Goal: Task Accomplishment & Management: Use online tool/utility

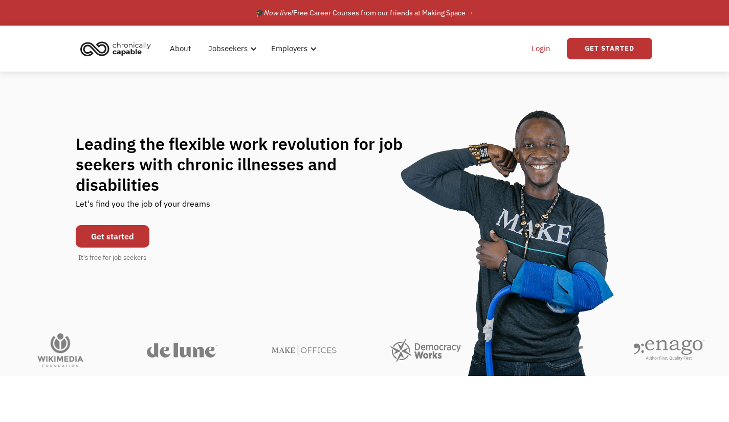
click at [539, 46] on link "Login" at bounding box center [540, 48] width 31 height 33
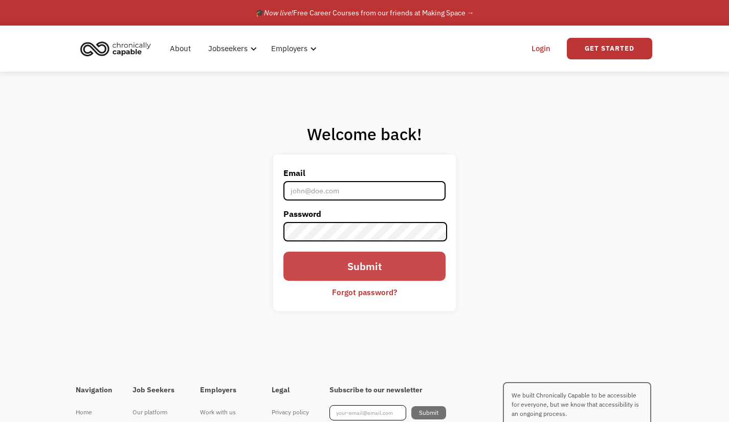
type input "[EMAIL_ADDRESS][DOMAIN_NAME]"
click at [325, 269] on input "Submit" at bounding box center [364, 266] width 162 height 29
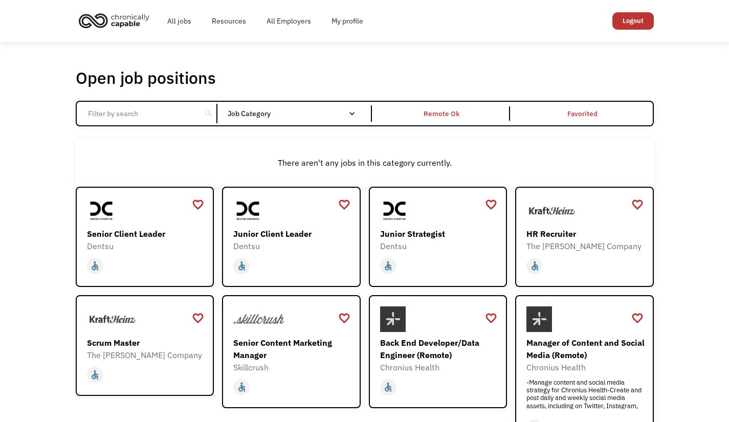
click at [171, 117] on input "Email Form" at bounding box center [139, 113] width 114 height 19
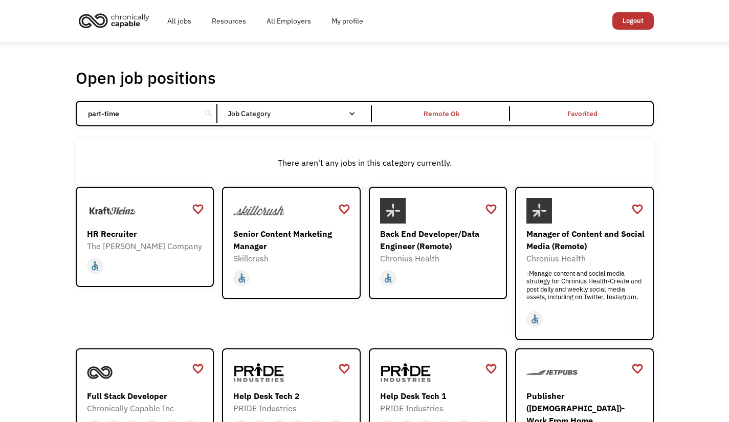
type input "part-time"
click input "Email Form" at bounding box center [0, 0] width 0 height 0
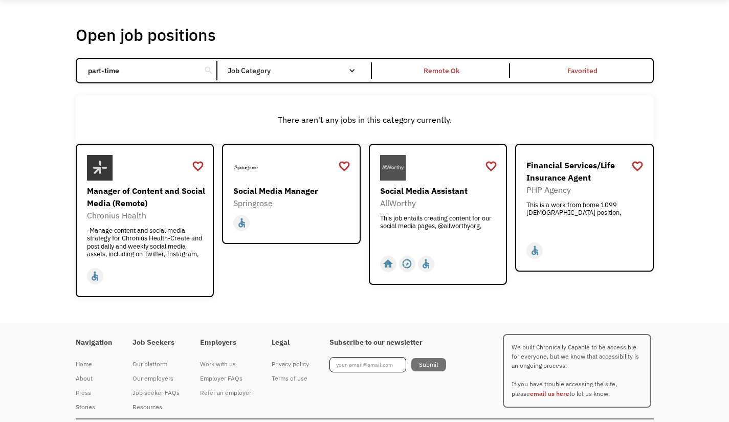
scroll to position [66, 0]
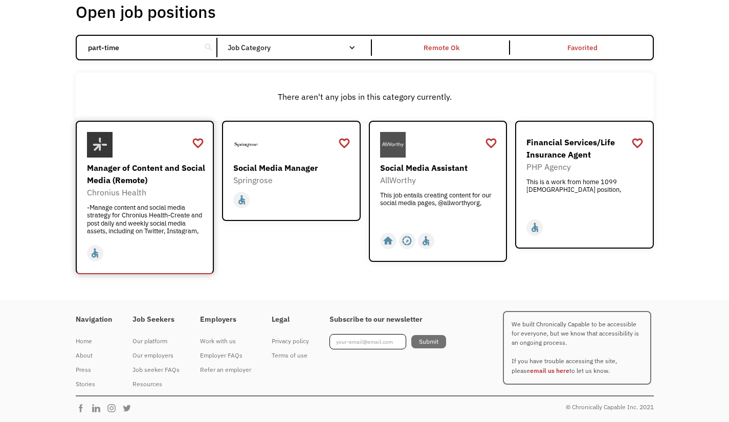
click at [187, 177] on div "Manager of Content and Social Media (Remote)" at bounding box center [146, 174] width 119 height 25
click at [161, 168] on div "Manager of Content and Social Media (Remote)" at bounding box center [146, 174] width 119 height 25
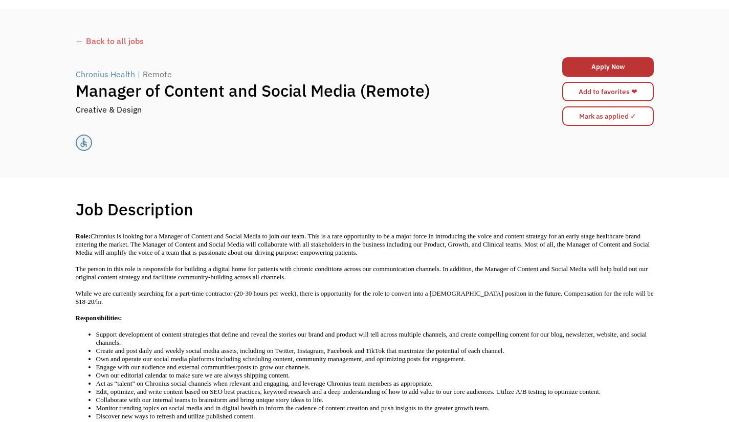
scroll to position [32, 0]
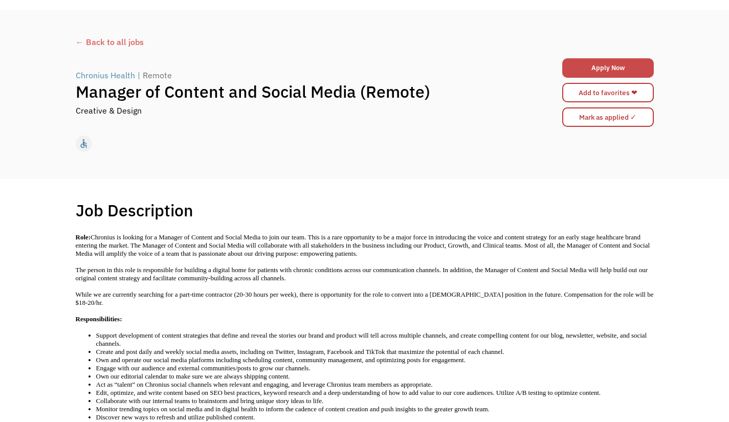
click at [599, 64] on link "Apply Now" at bounding box center [608, 67] width 92 height 19
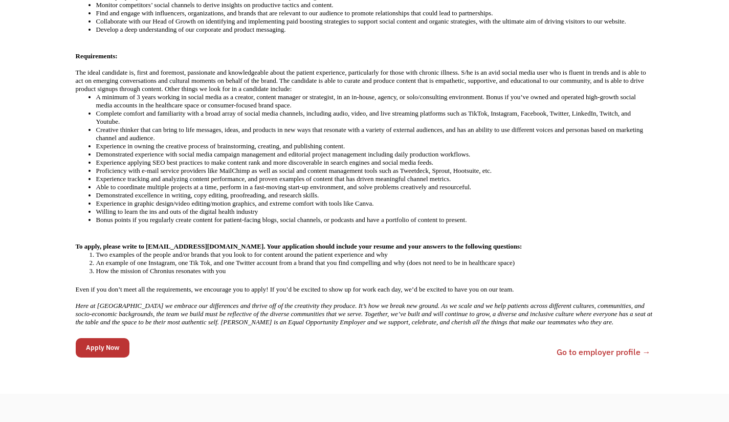
scroll to position [468, 0]
click at [115, 339] on input "Apply Now" at bounding box center [103, 348] width 54 height 19
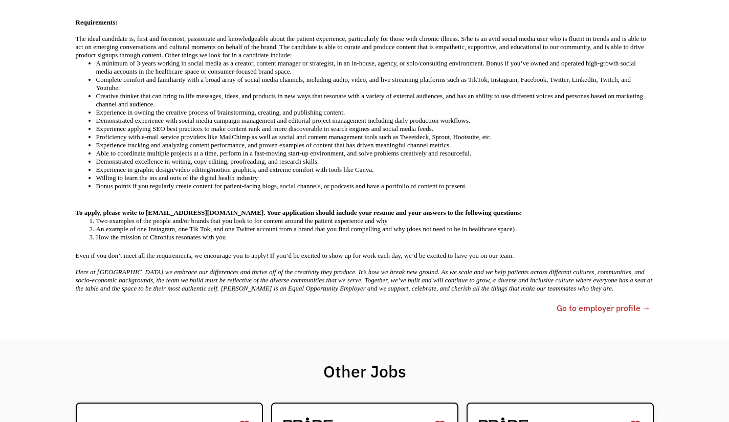
scroll to position [526, 0]
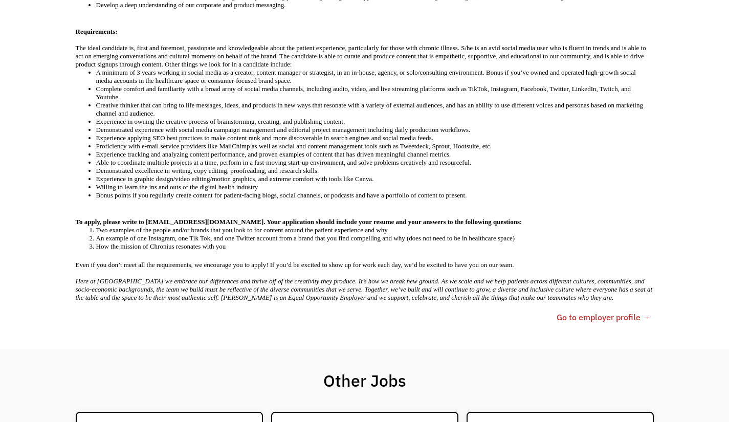
click at [594, 311] on link "Go to employer profile →" at bounding box center [604, 317] width 94 height 12
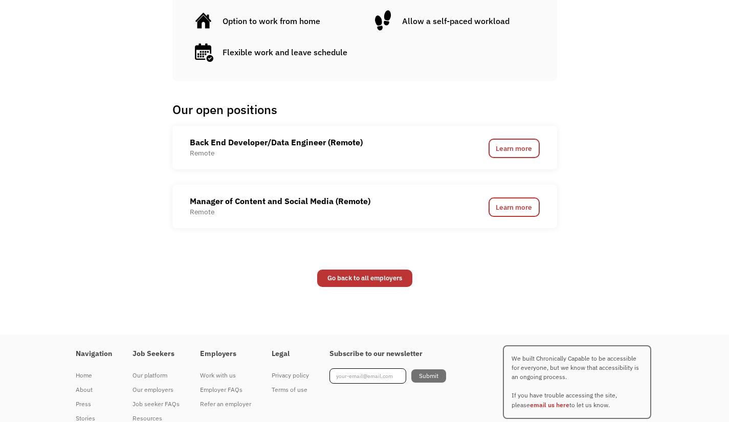
scroll to position [643, 0]
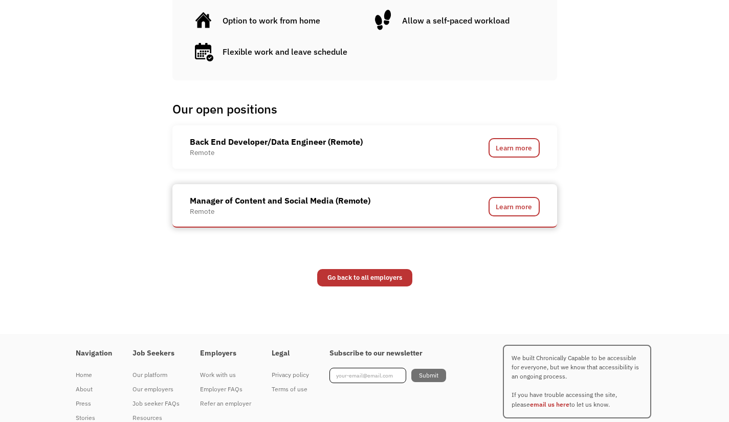
click at [409, 216] on div "Manager of Content and Social Media (Remote) Remote" at bounding box center [318, 205] width 256 height 22
click at [520, 207] on link "Learn more" at bounding box center [513, 206] width 51 height 19
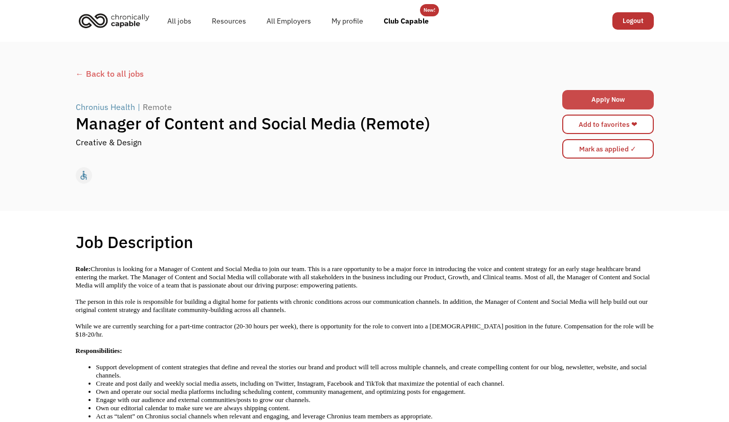
click at [597, 96] on link "Apply Now" at bounding box center [608, 99] width 92 height 19
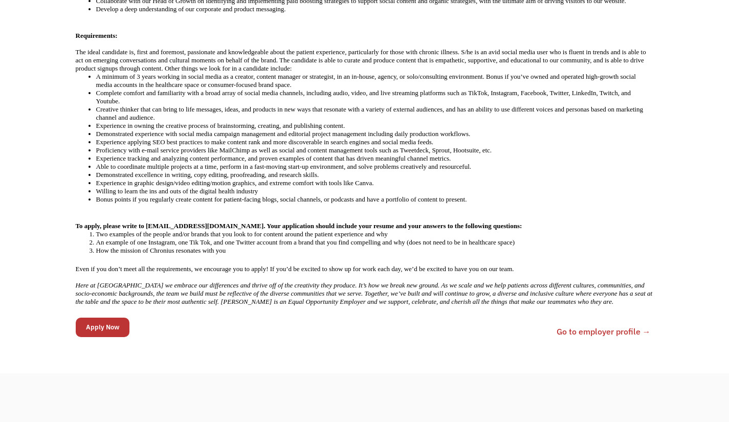
scroll to position [490, 0]
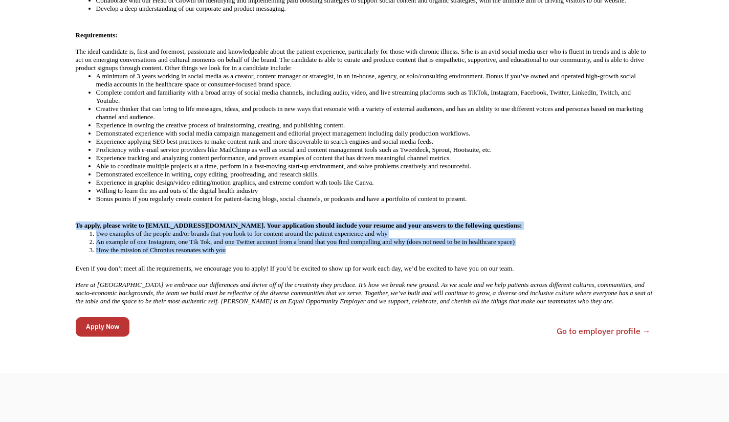
drag, startPoint x: 248, startPoint y: 224, endPoint x: 77, endPoint y: 199, distance: 173.1
click at [77, 199] on div "Role: Chronius is looking for a Manager of Content and Social Media to join our…" at bounding box center [365, 40] width 578 height 530
copy div "To apply, please write to [EMAIL_ADDRESS][DOMAIN_NAME]. Your application should…"
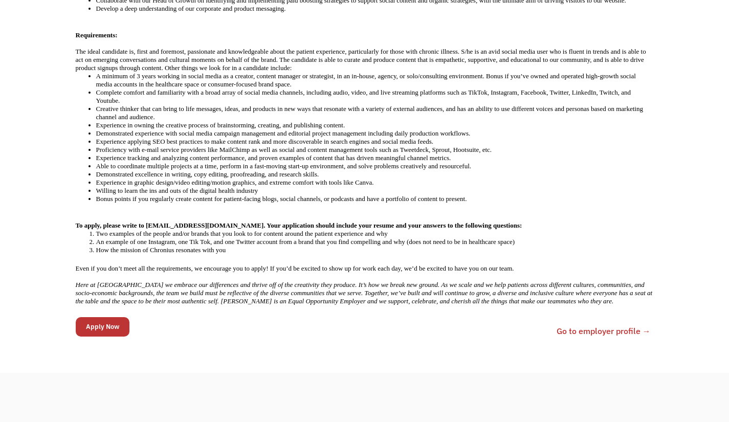
click at [169, 170] on li "Demonstrated excellence in writing, copy editing, proofreading, and research sk…" at bounding box center [375, 174] width 558 height 8
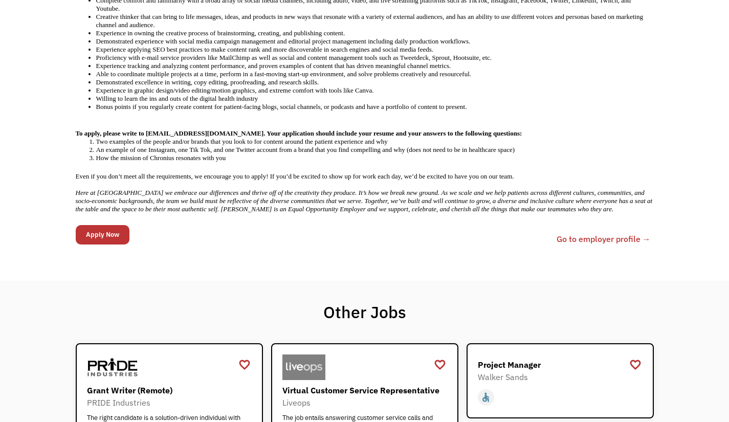
scroll to position [581, 0]
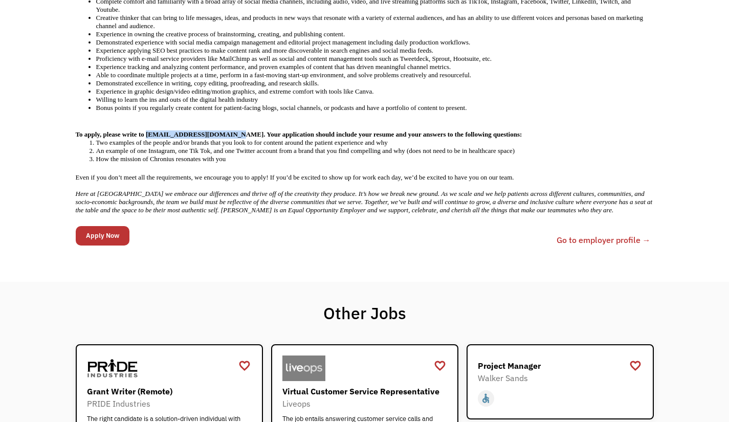
drag, startPoint x: 223, startPoint y: 109, endPoint x: 146, endPoint y: 108, distance: 76.7
click at [146, 130] on strong "To apply, please write to [EMAIL_ADDRESS][DOMAIN_NAME]. Your application should…" at bounding box center [299, 134] width 447 height 8
copy strong "[EMAIL_ADDRESS][DOMAIN_NAME]"
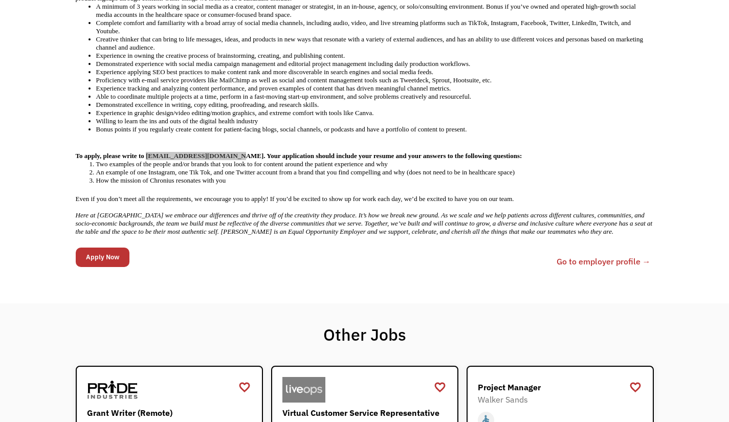
scroll to position [560, 0]
